Goal: Task Accomplishment & Management: Manage account settings

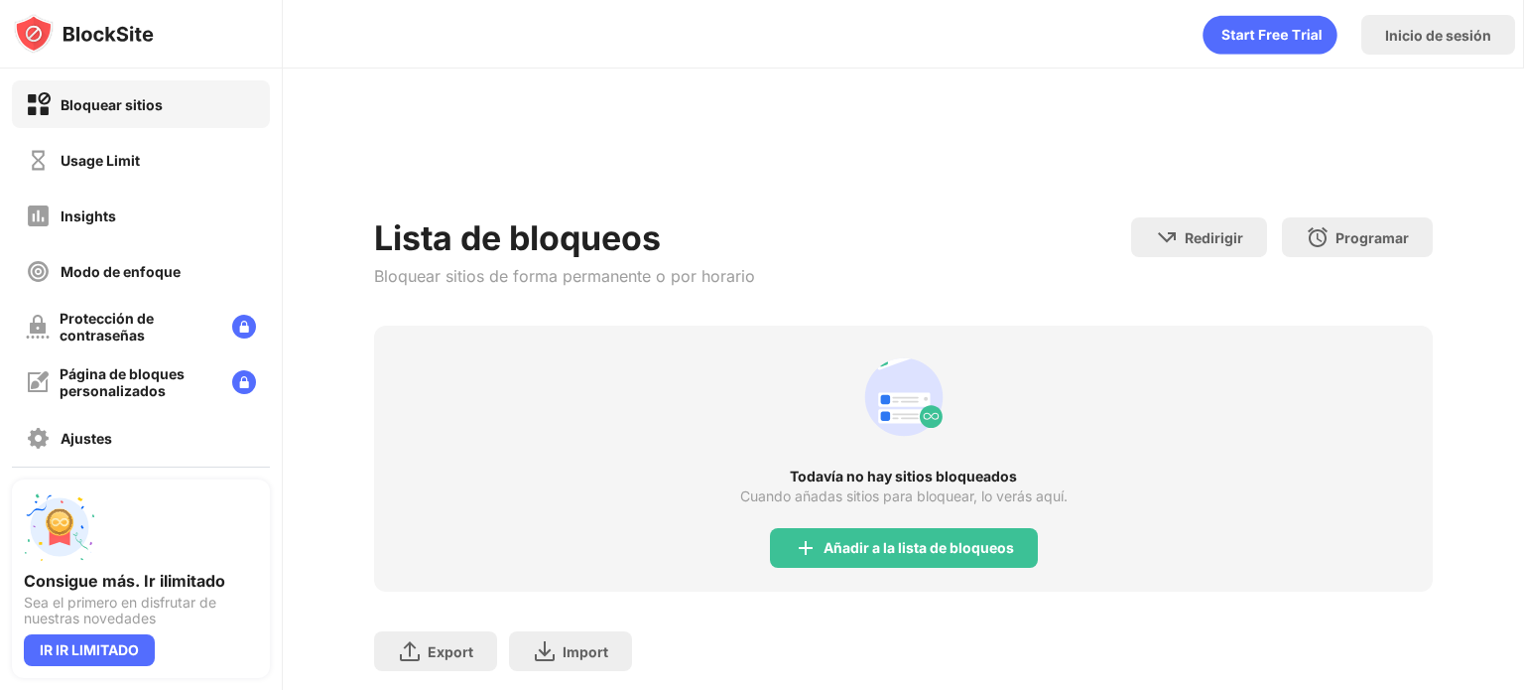
click at [108, 132] on div "Bloquear sitios Usage Limit Insights Modo de enfoque Protección de contraseñas …" at bounding box center [141, 298] width 282 height 460
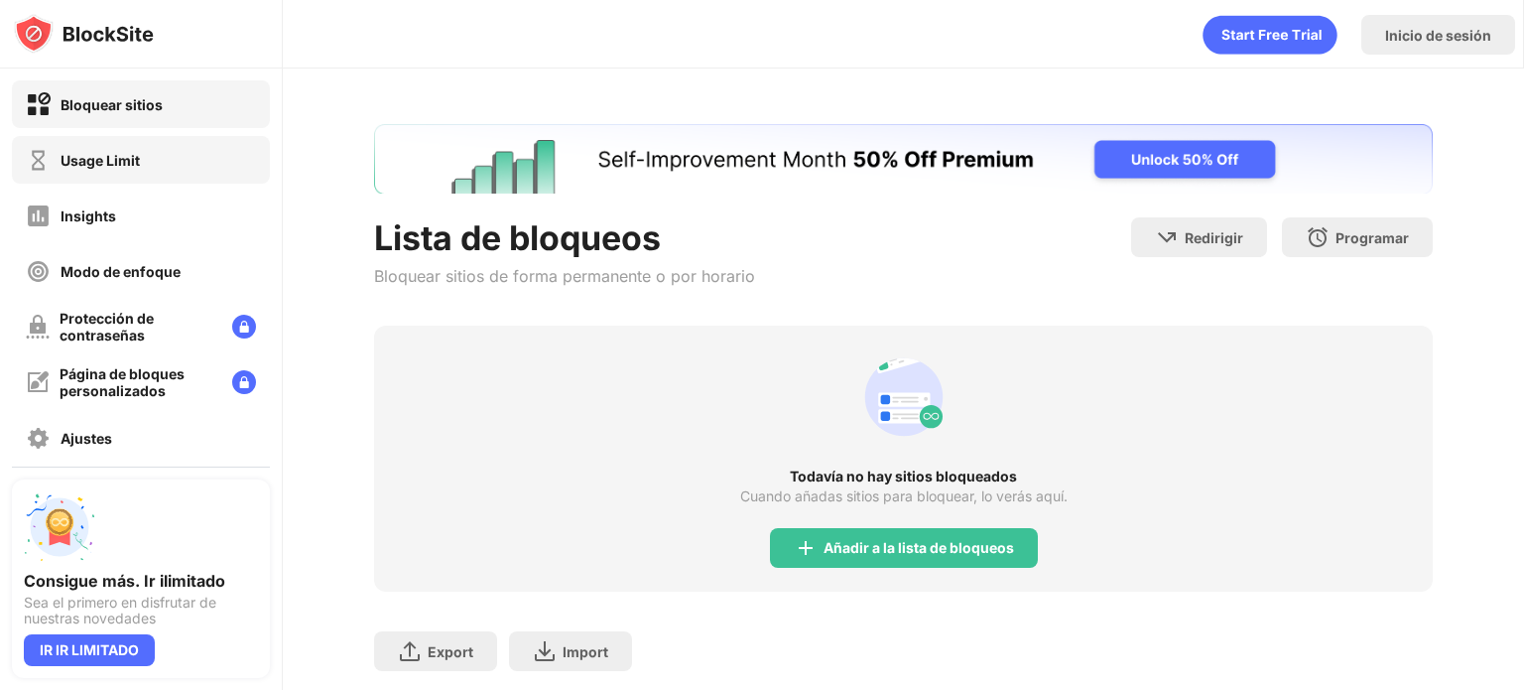
click at [110, 144] on div "Usage Limit" at bounding box center [141, 160] width 258 height 48
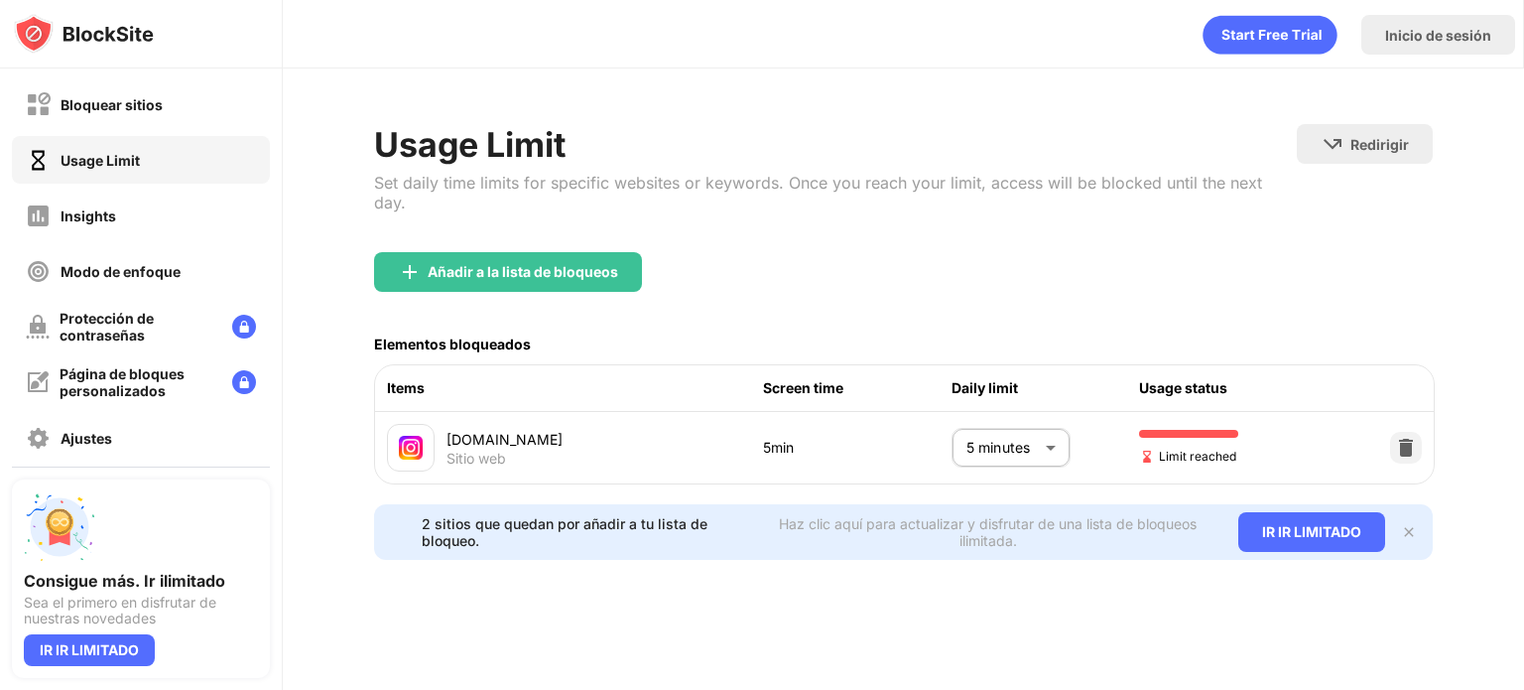
click at [110, 144] on div "Usage Limit" at bounding box center [141, 160] width 258 height 48
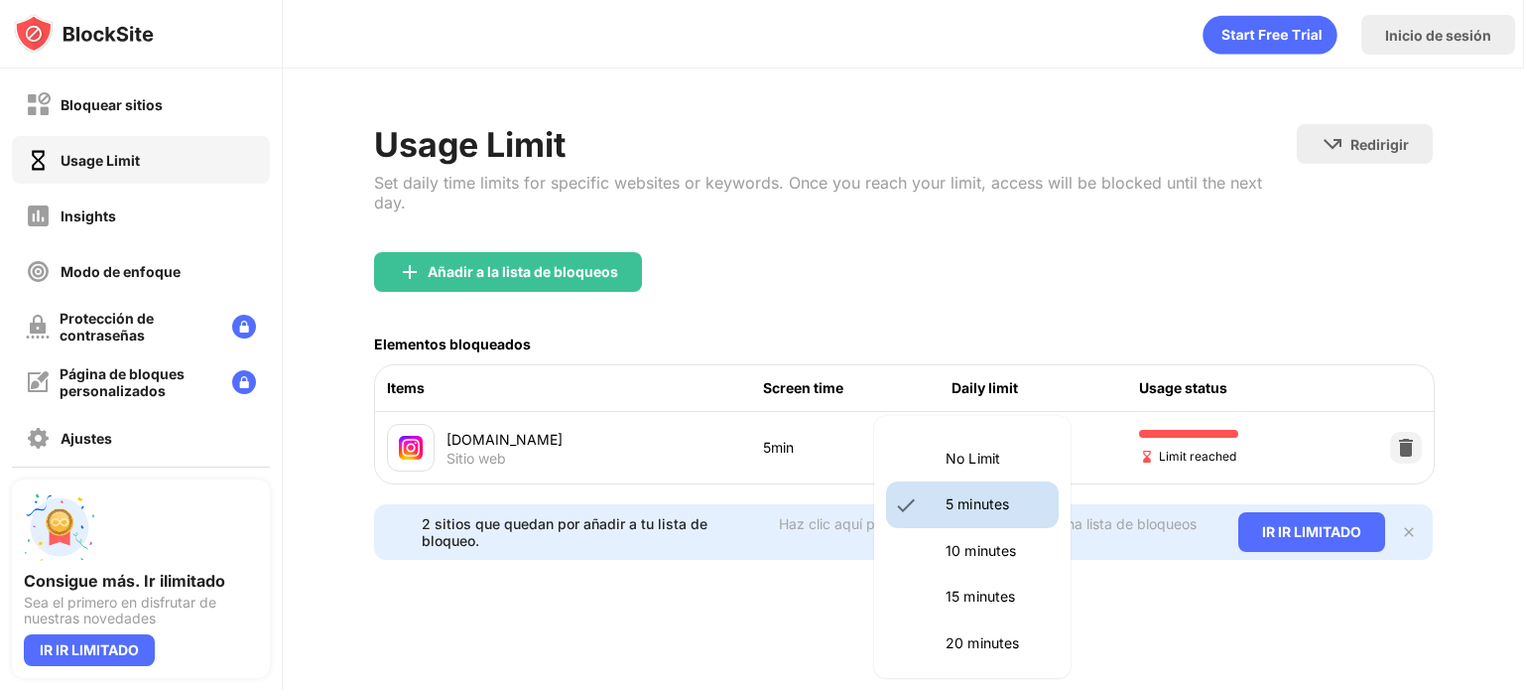
click at [1034, 418] on body "Bloquear sitios Usage Limit Insights Modo de enfoque Protección de contraseñas …" at bounding box center [762, 345] width 1524 height 690
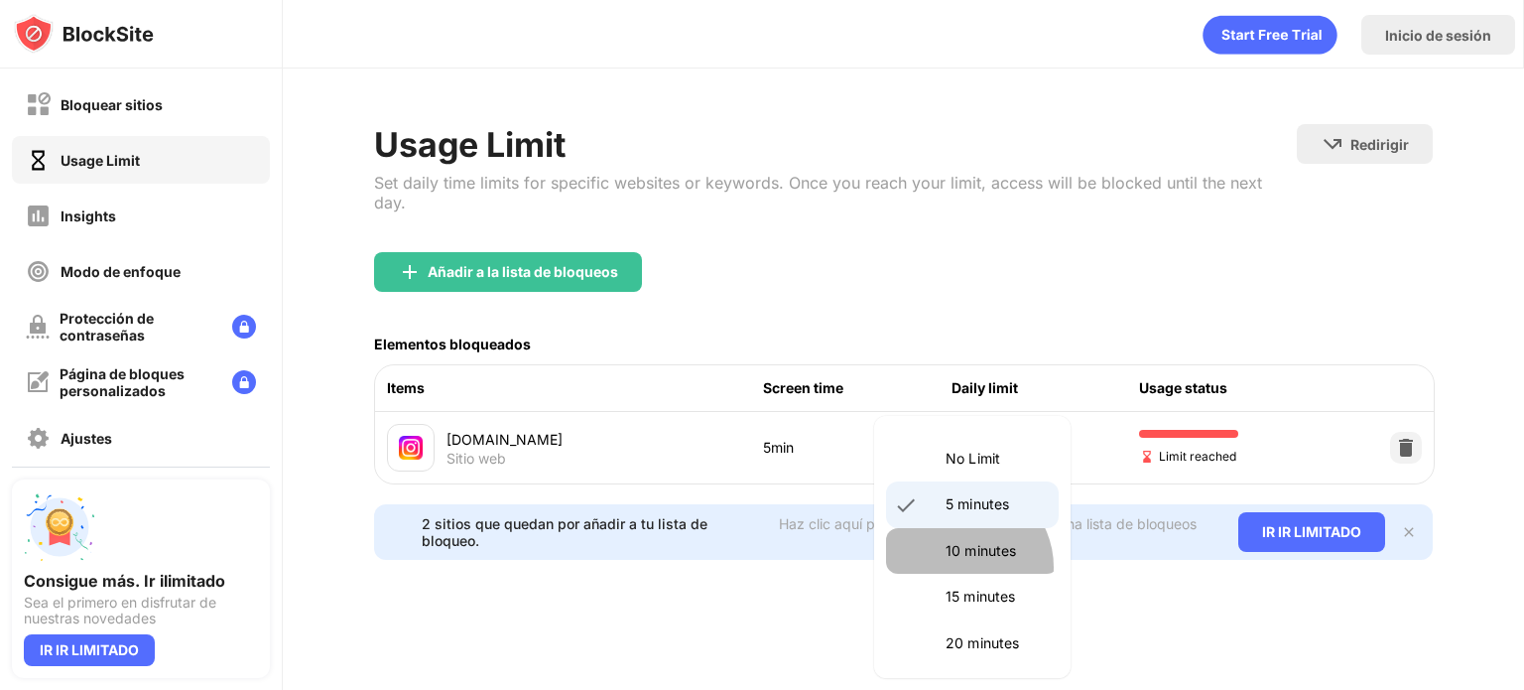
click at [963, 567] on li "10 minutes" at bounding box center [972, 551] width 173 height 46
type input "**"
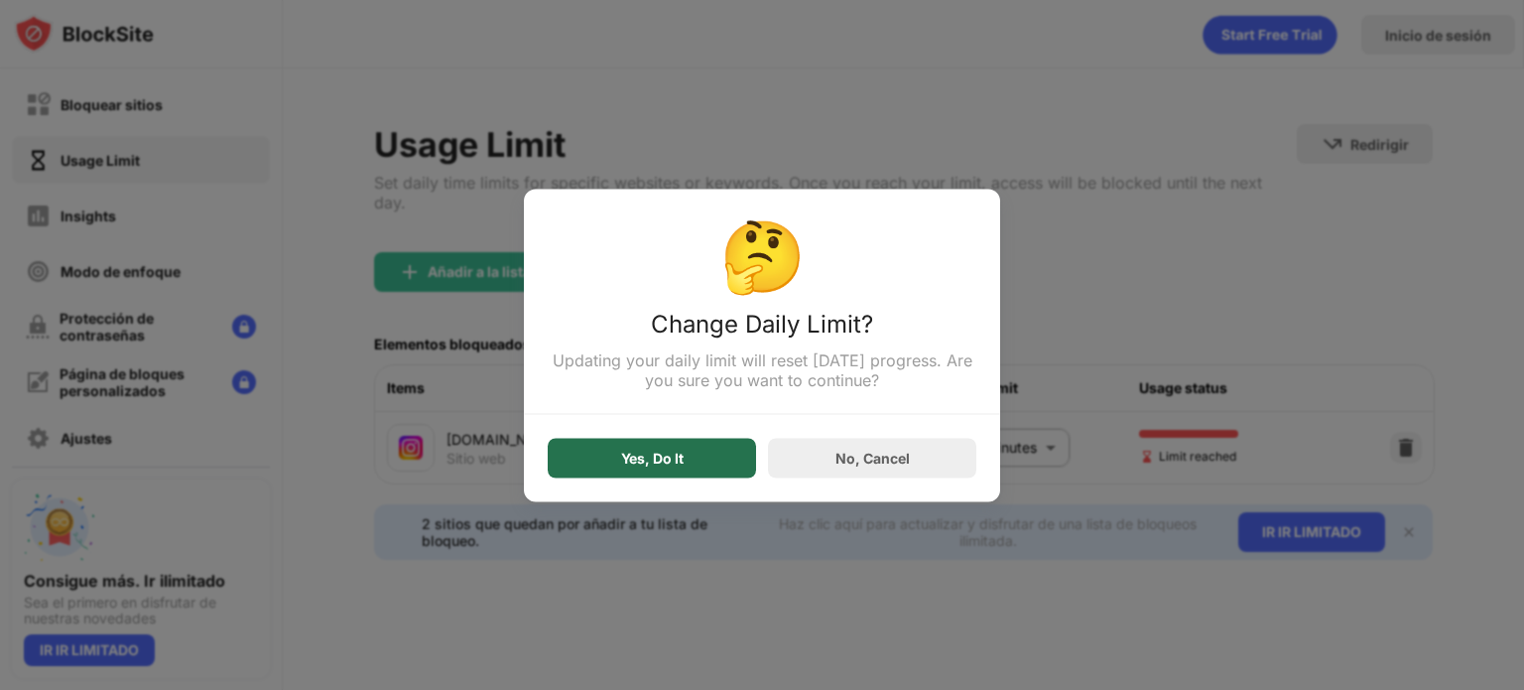
click at [694, 466] on div "Yes, Do It" at bounding box center [652, 458] width 208 height 40
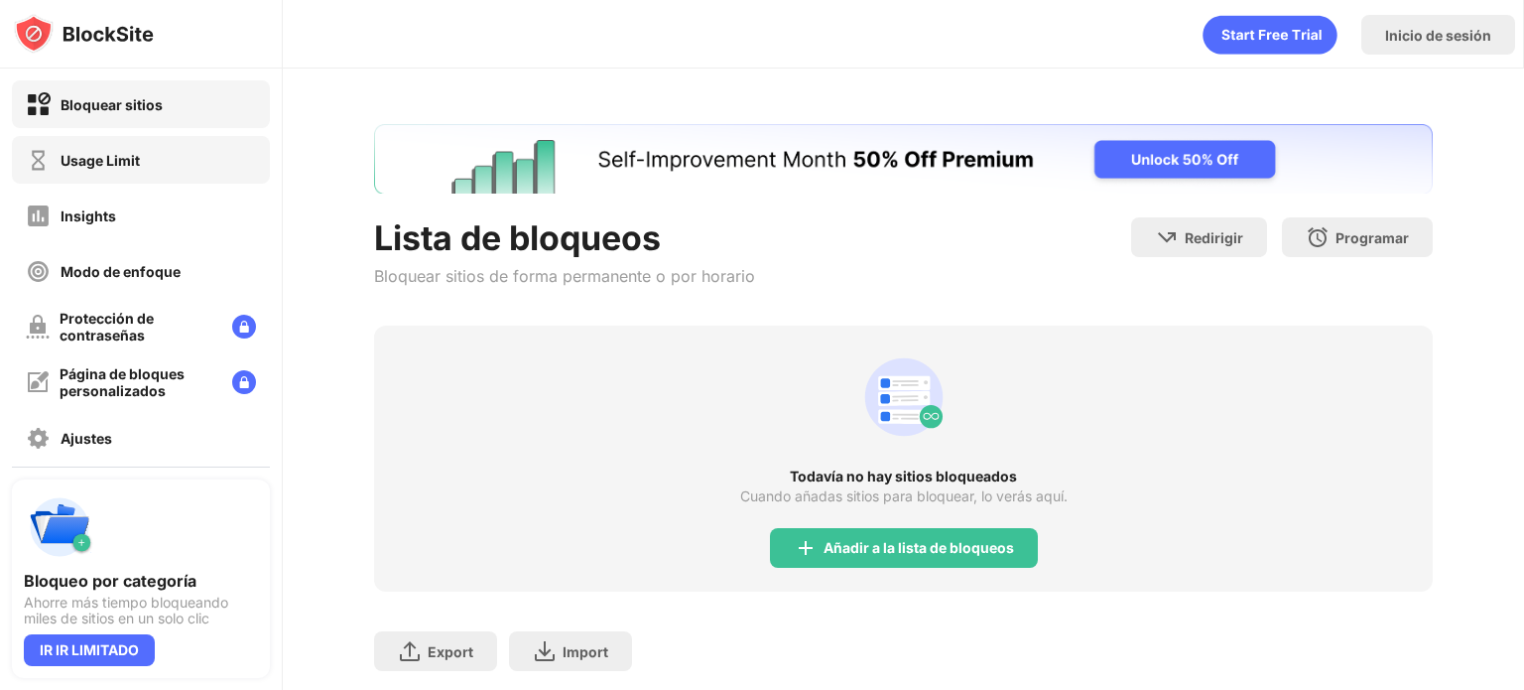
click at [135, 143] on div "Usage Limit" at bounding box center [141, 160] width 258 height 48
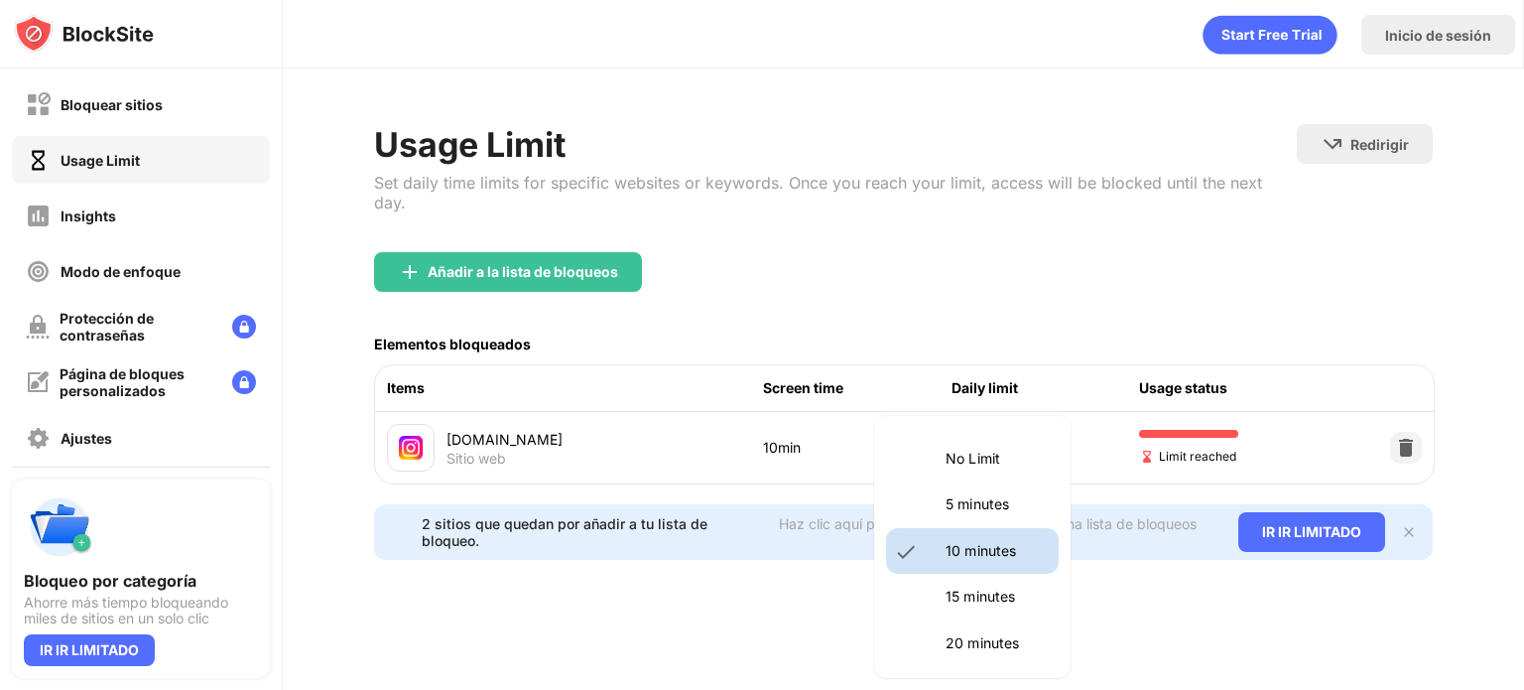
click at [1016, 448] on body "Bloquear sitios Usage Limit Insights Modo de enfoque Protección de contraseñas …" at bounding box center [762, 345] width 1524 height 690
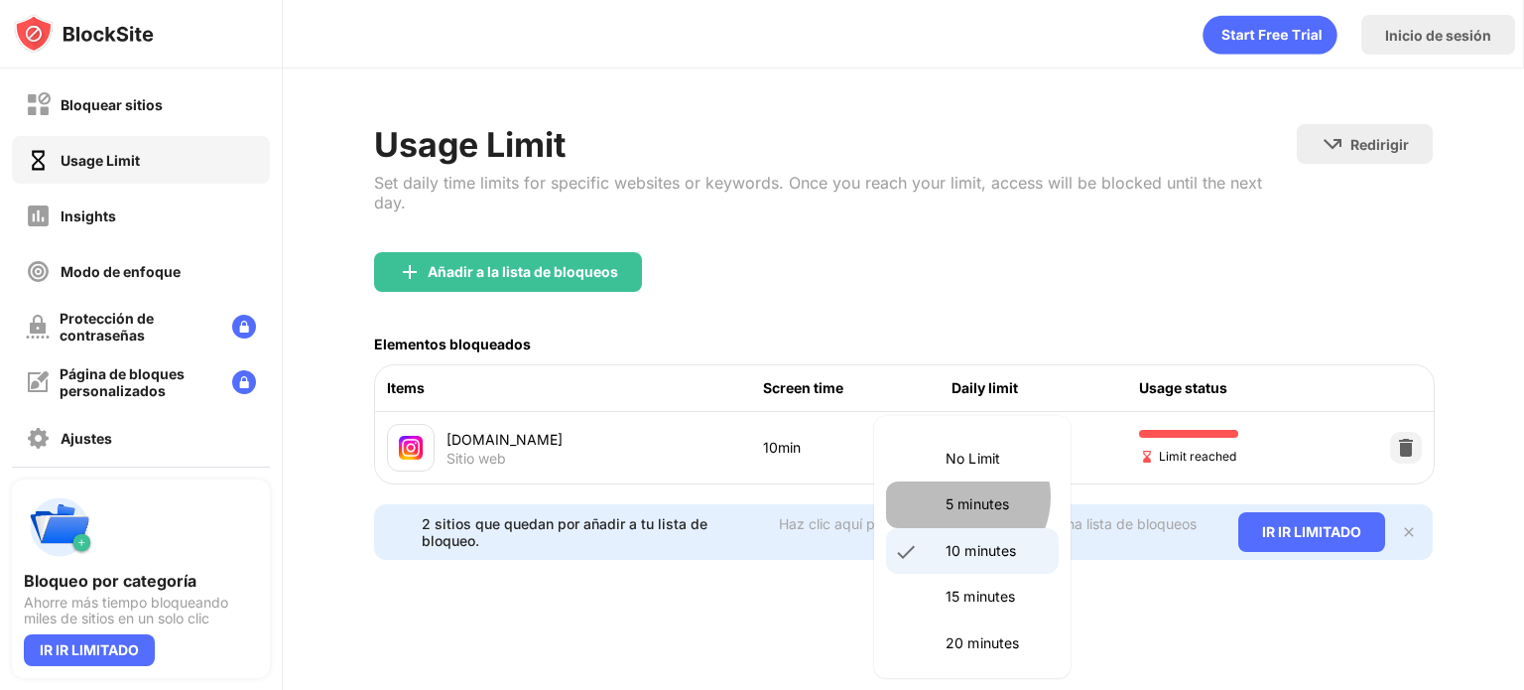
click at [961, 496] on p "5 minutes" at bounding box center [996, 504] width 101 height 22
type input "*"
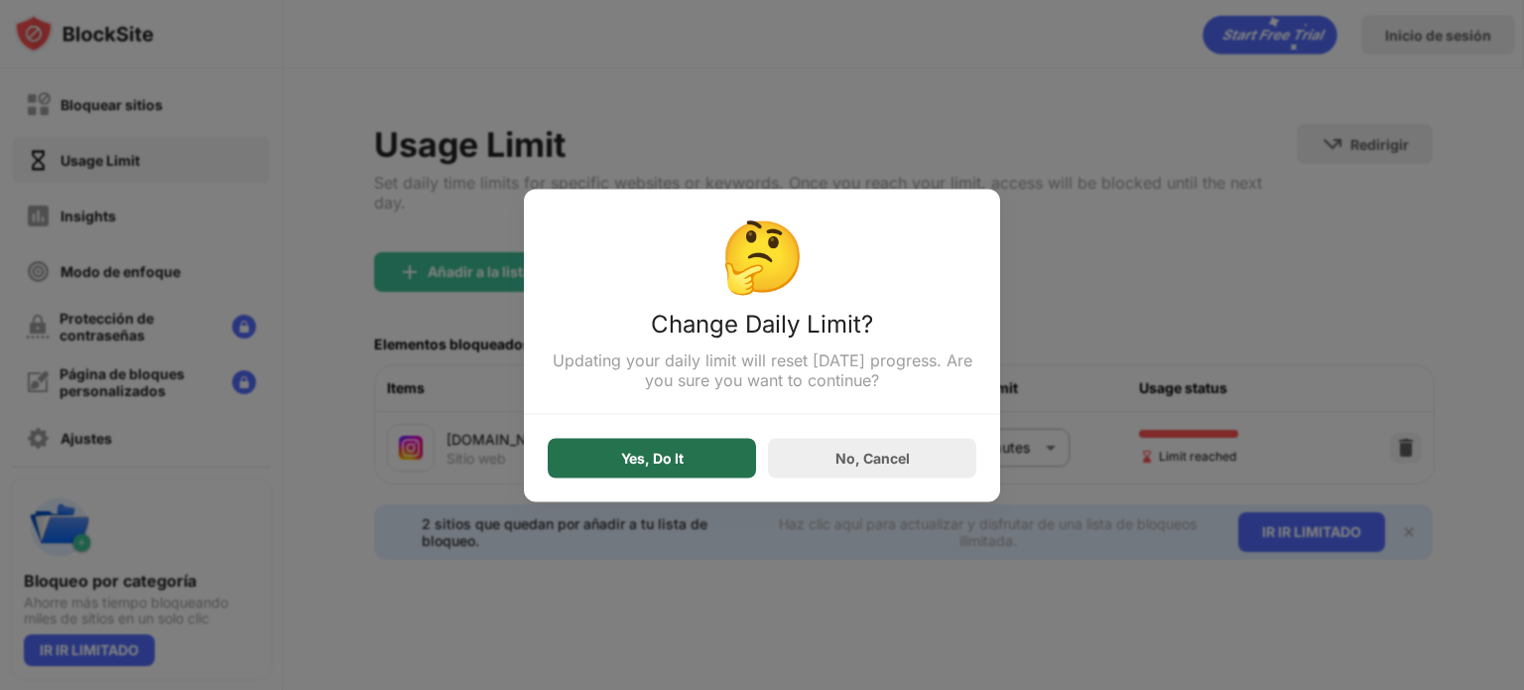
click at [671, 456] on div "Yes, Do It" at bounding box center [652, 458] width 63 height 16
